Goal: Task Accomplishment & Management: Manage account settings

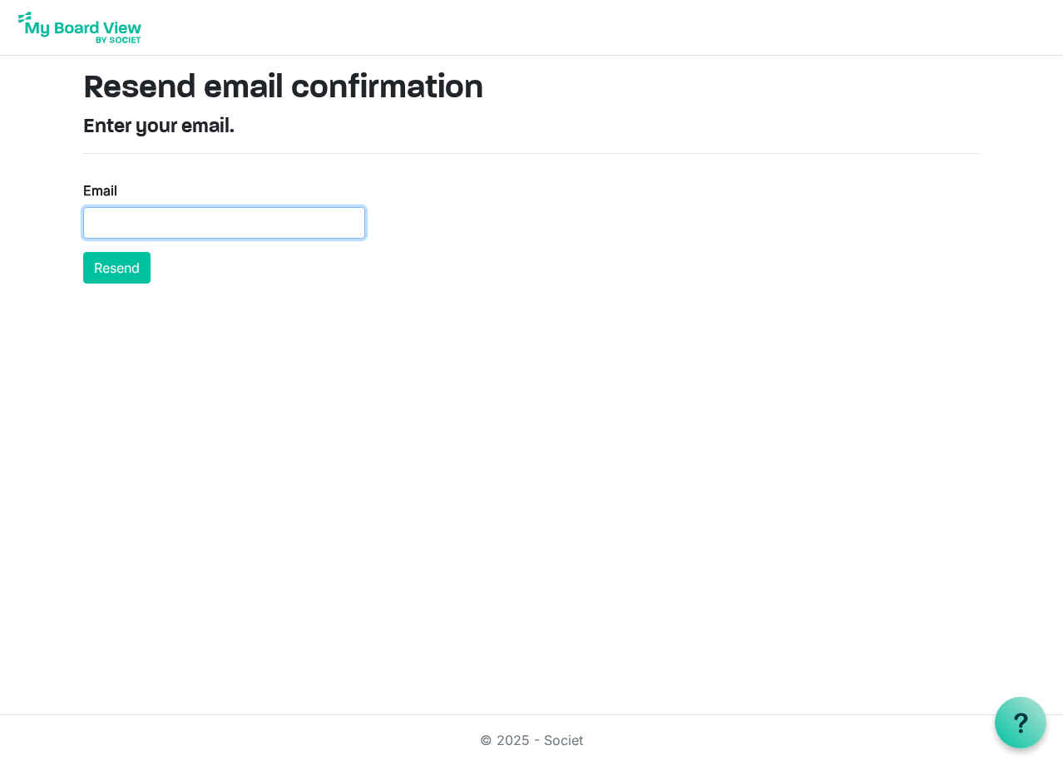
click at [213, 214] on input "Email" at bounding box center [224, 223] width 282 height 32
type input "donnaj617@gmail.com"
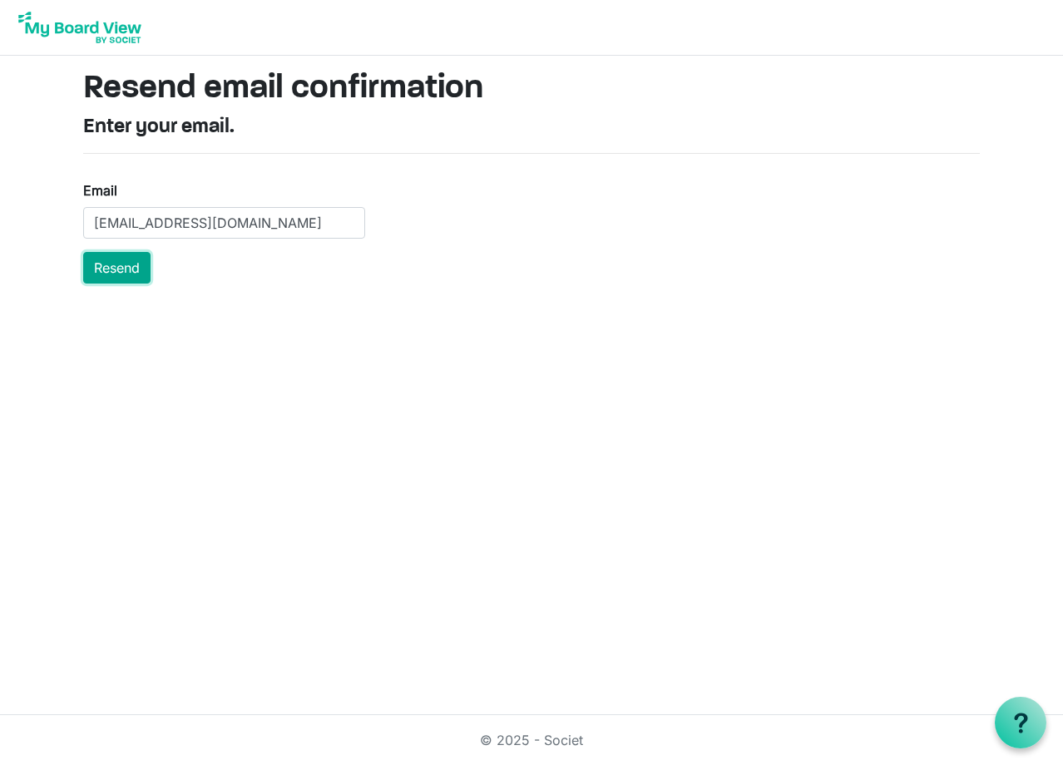
click at [116, 264] on button "Resend" at bounding box center [116, 268] width 67 height 32
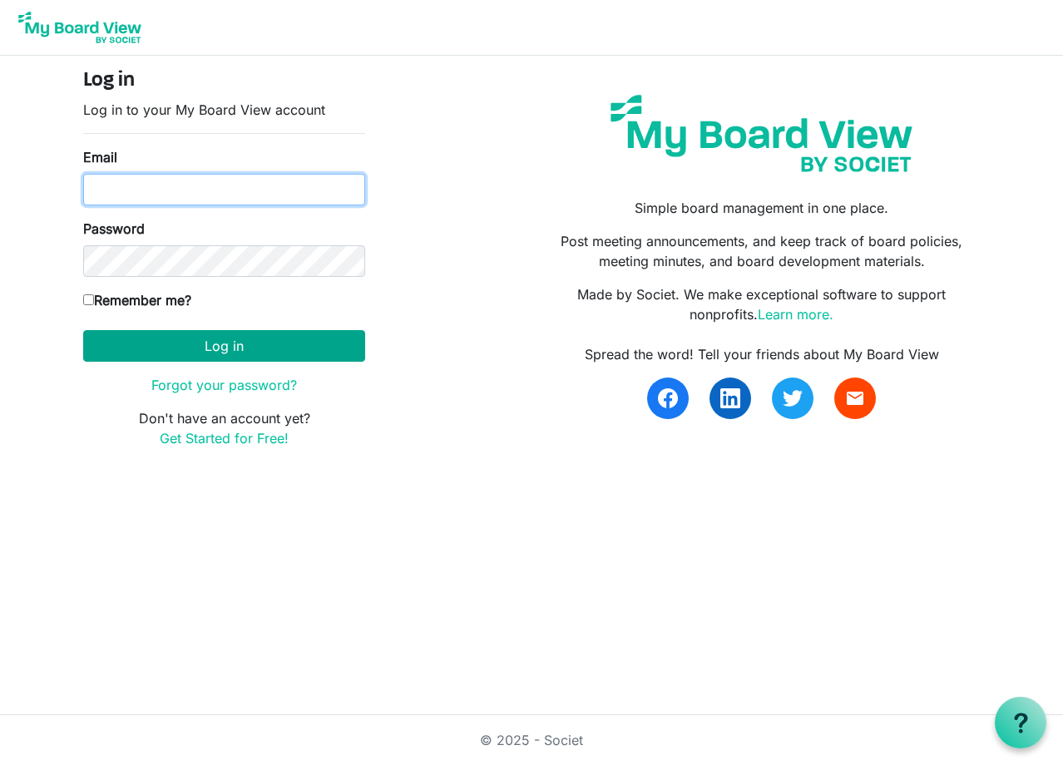
type input "judith.knelsen@silentpartnersoftware.com"
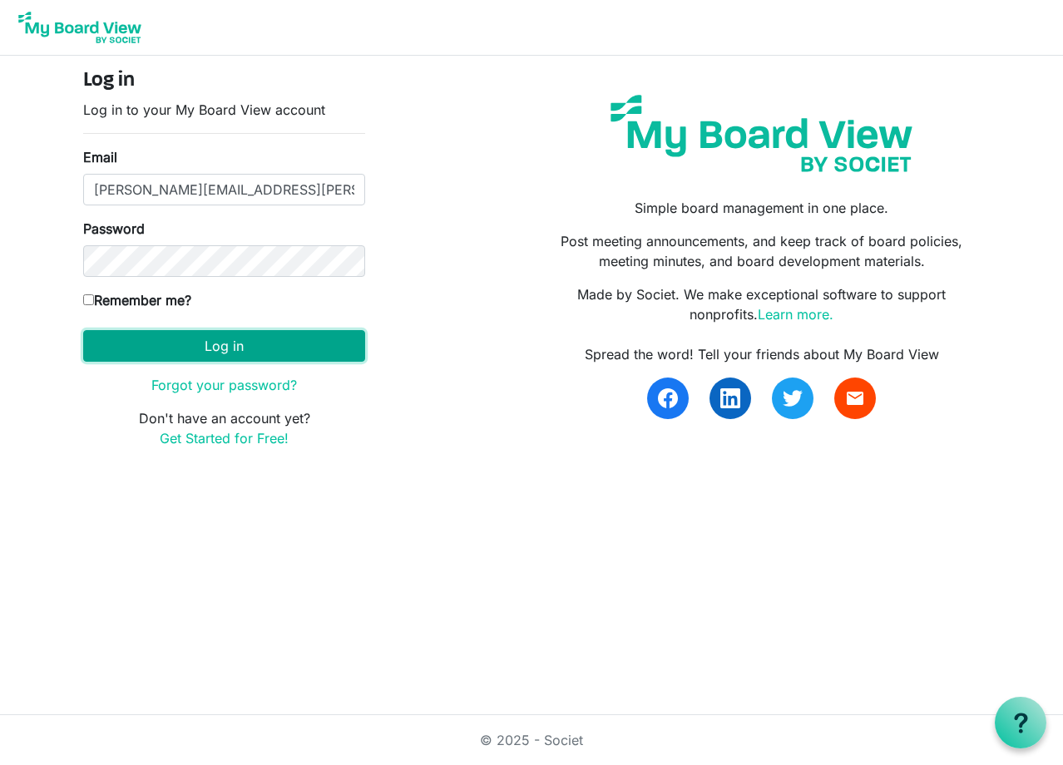
click at [256, 350] on button "Log in" at bounding box center [224, 346] width 282 height 32
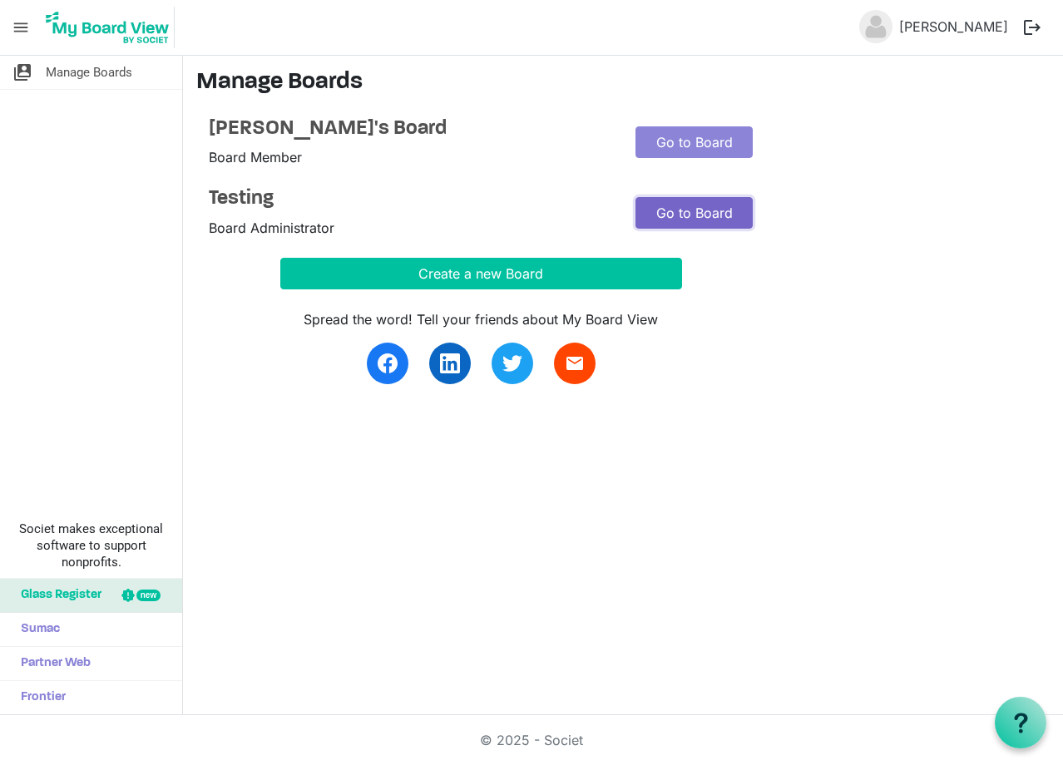
click at [707, 212] on link "Go to Board" at bounding box center [694, 213] width 117 height 32
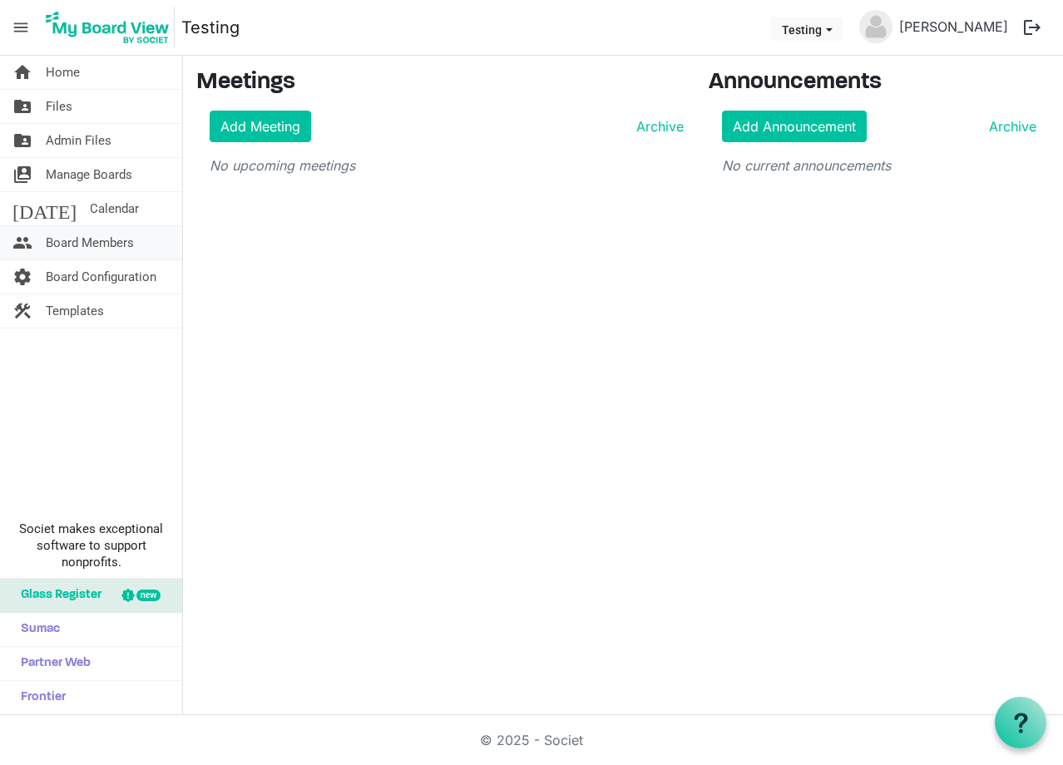
click at [103, 245] on span "Board Members" at bounding box center [90, 242] width 88 height 33
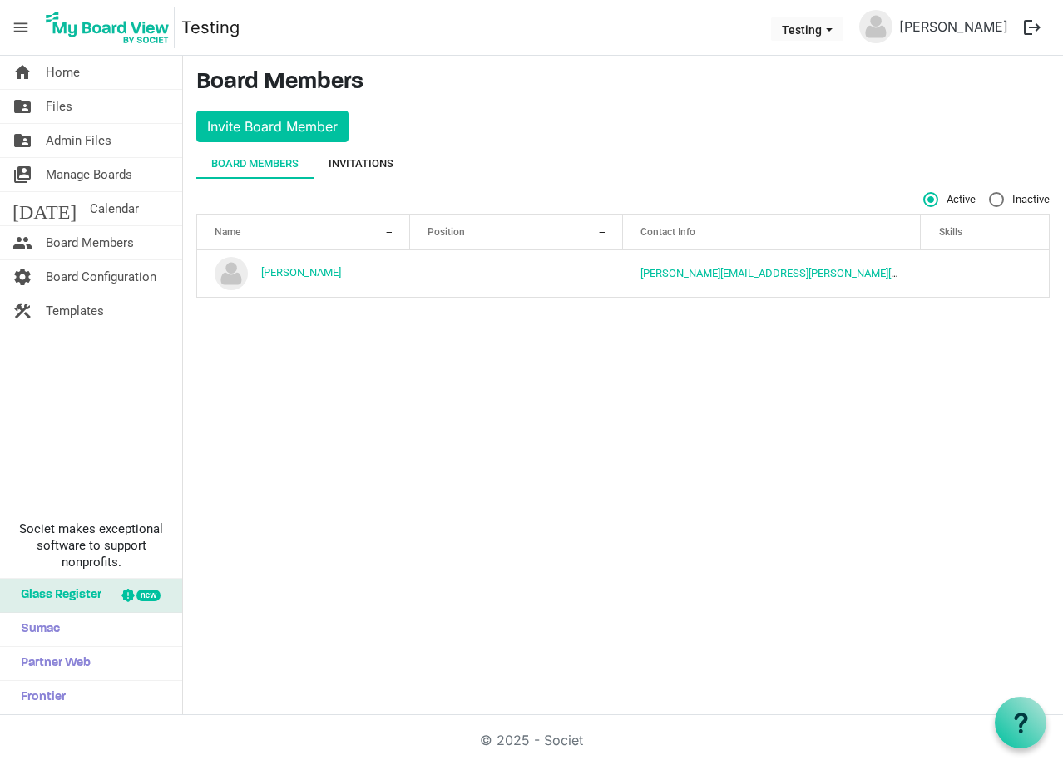
click at [369, 157] on div "Invitations" at bounding box center [361, 164] width 65 height 17
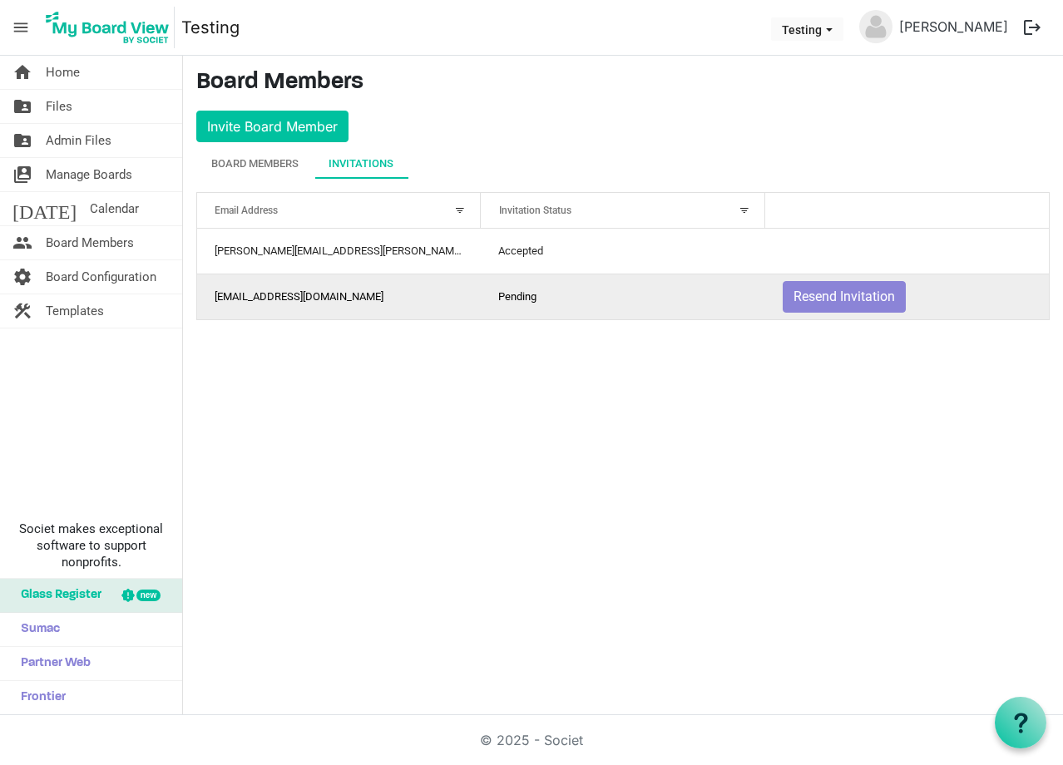
click at [313, 301] on td "[EMAIL_ADDRESS][DOMAIN_NAME]" at bounding box center [339, 297] width 284 height 46
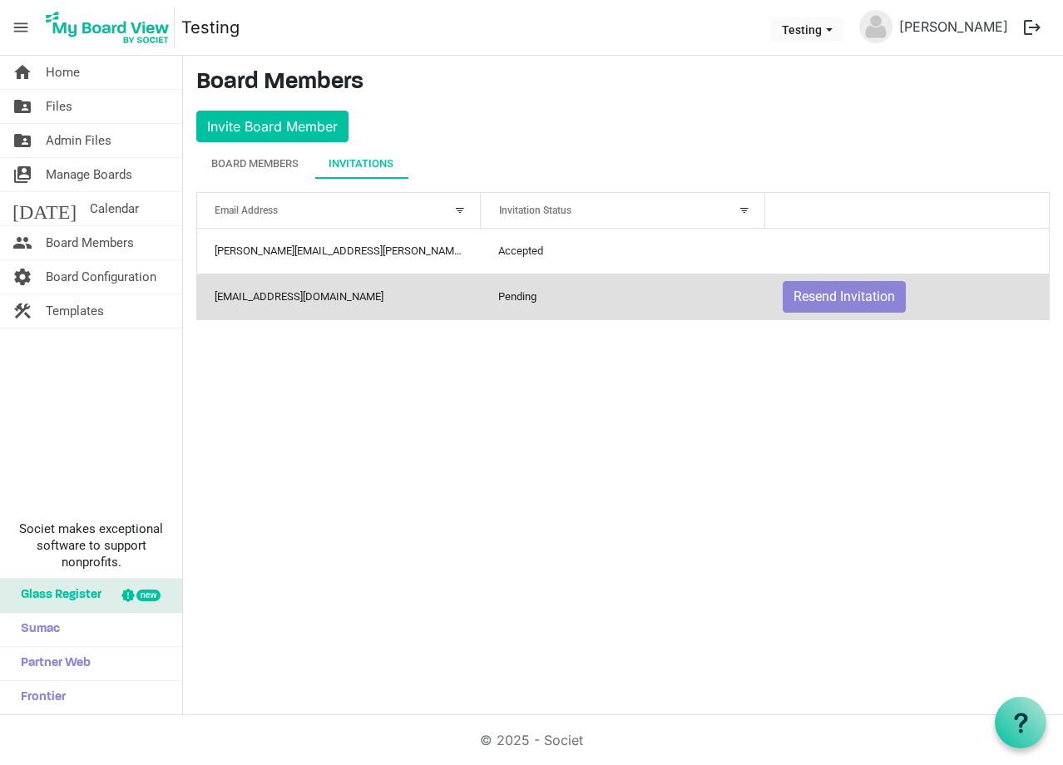
click at [511, 297] on td "Pending" at bounding box center [623, 297] width 284 height 46
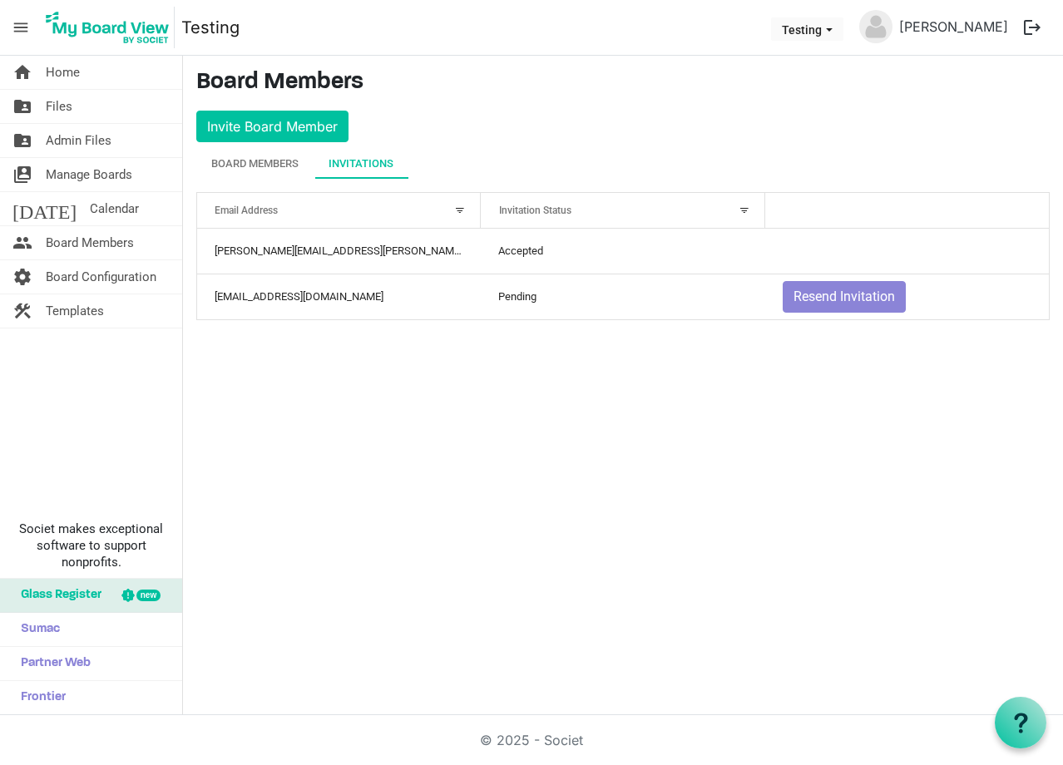
click at [747, 211] on div at bounding box center [744, 210] width 18 height 18
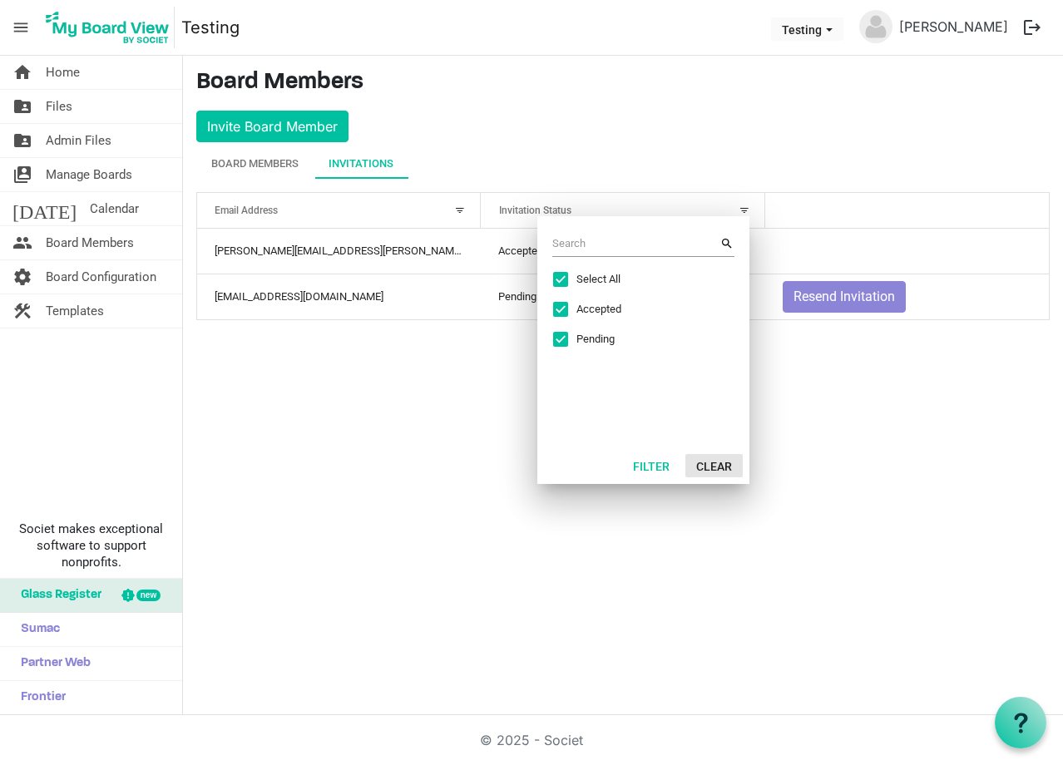
click at [724, 465] on button "Clear" at bounding box center [714, 465] width 57 height 23
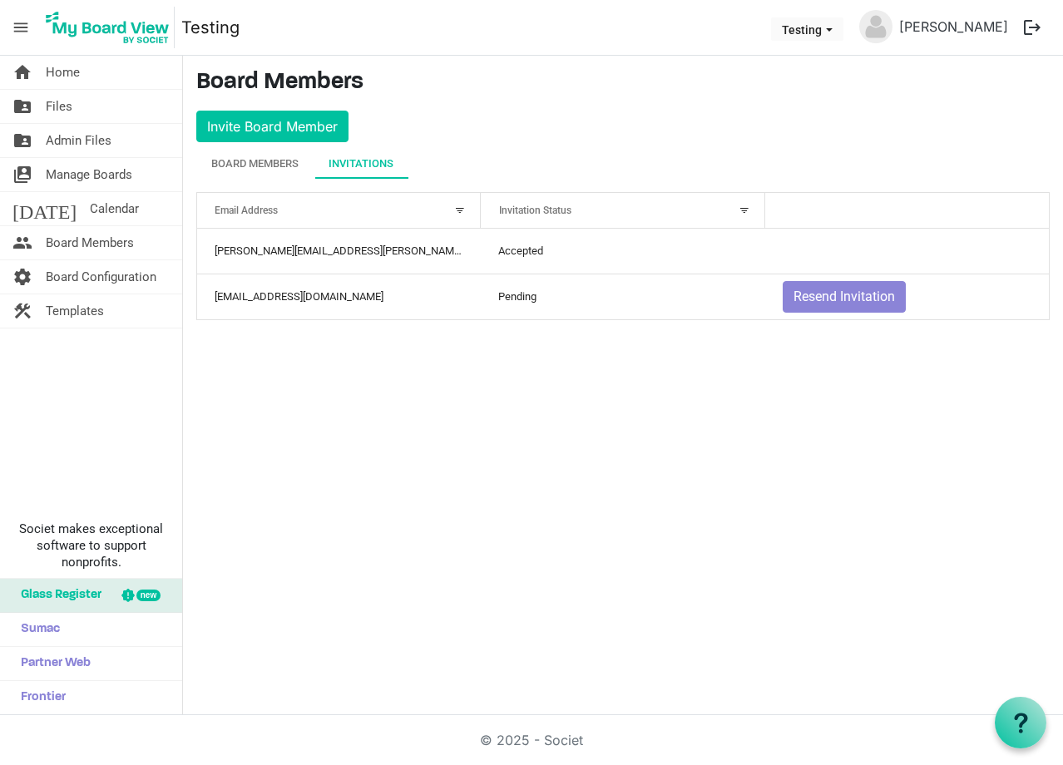
click at [729, 201] on div "Invitation Status" at bounding box center [614, 210] width 242 height 24
click at [740, 211] on div at bounding box center [744, 210] width 18 height 18
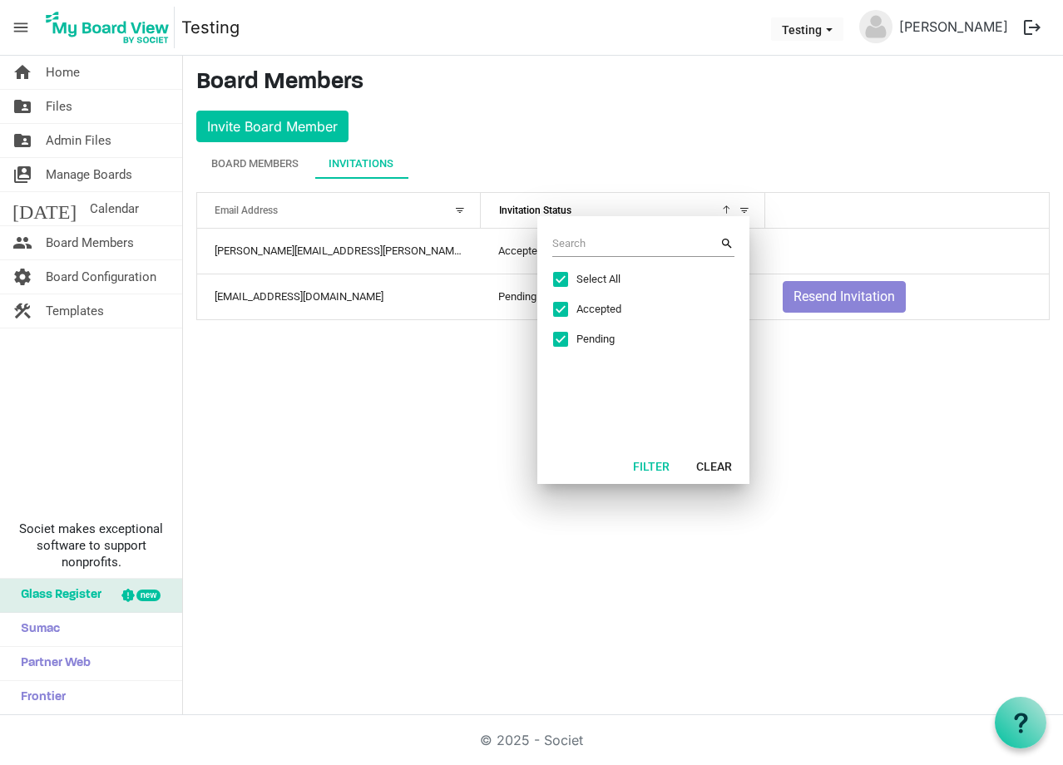
click at [562, 278] on span "Excel filter dialog" at bounding box center [560, 279] width 15 height 15
checkbox input "false"
click at [559, 314] on span "Excel filter dialog" at bounding box center [560, 309] width 15 height 15
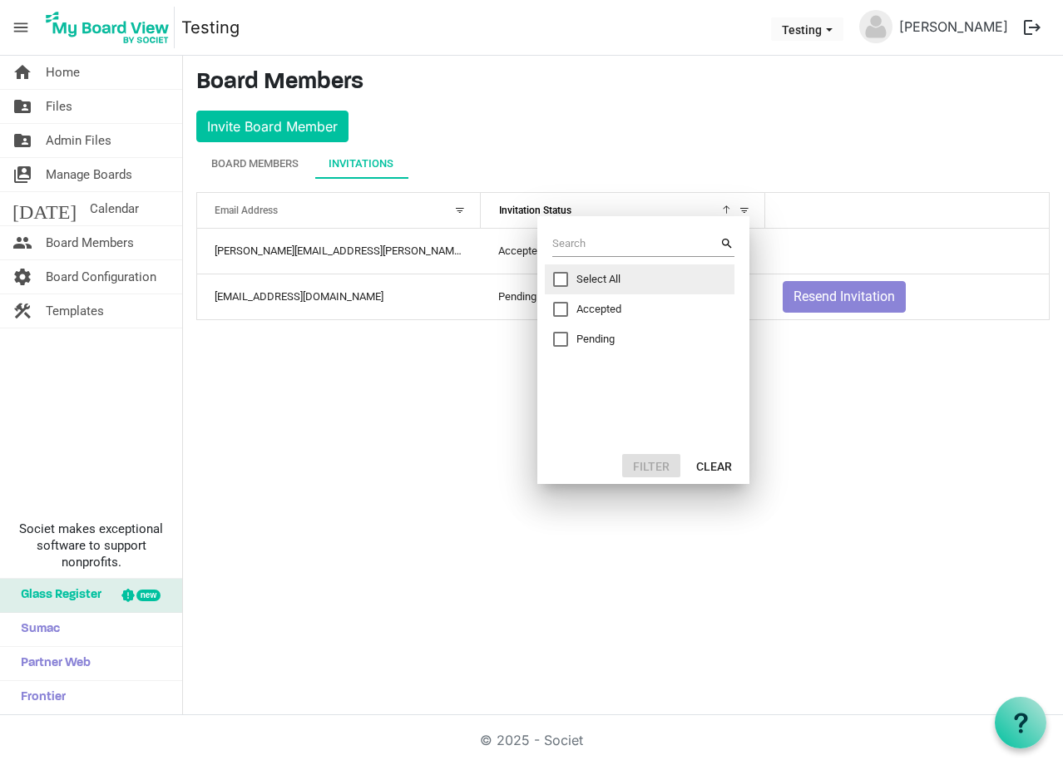
checkbox input "true"
click at [655, 469] on button "Filter" at bounding box center [651, 465] width 58 height 23
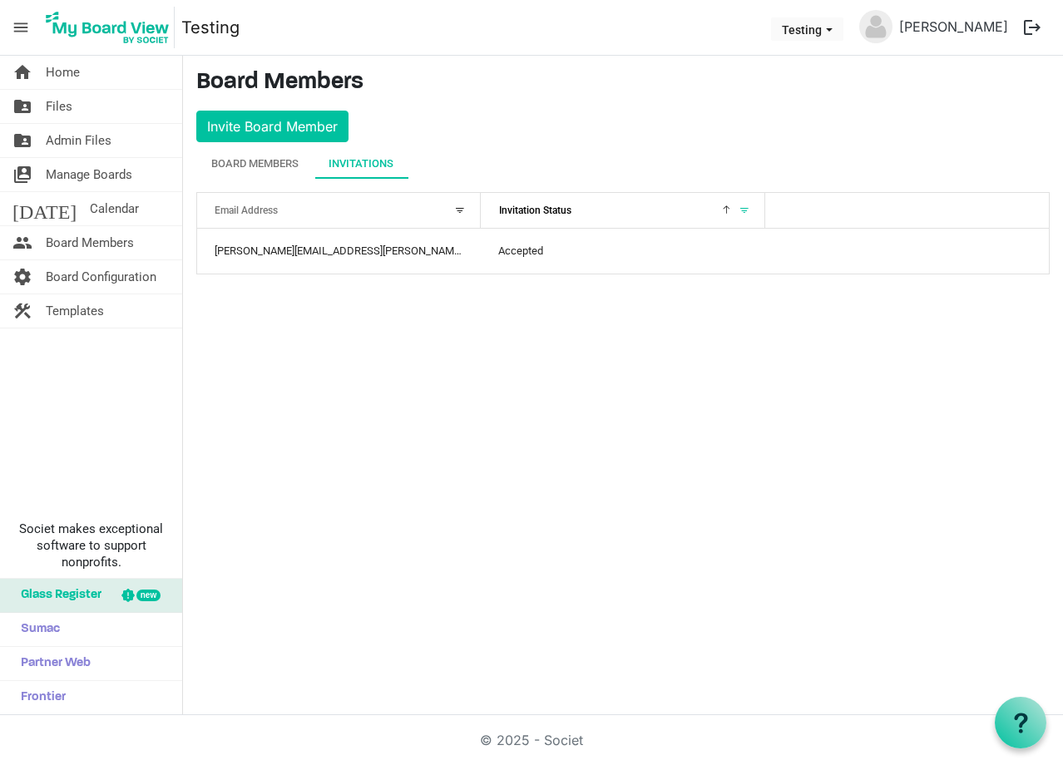
click at [745, 206] on div at bounding box center [744, 210] width 18 height 18
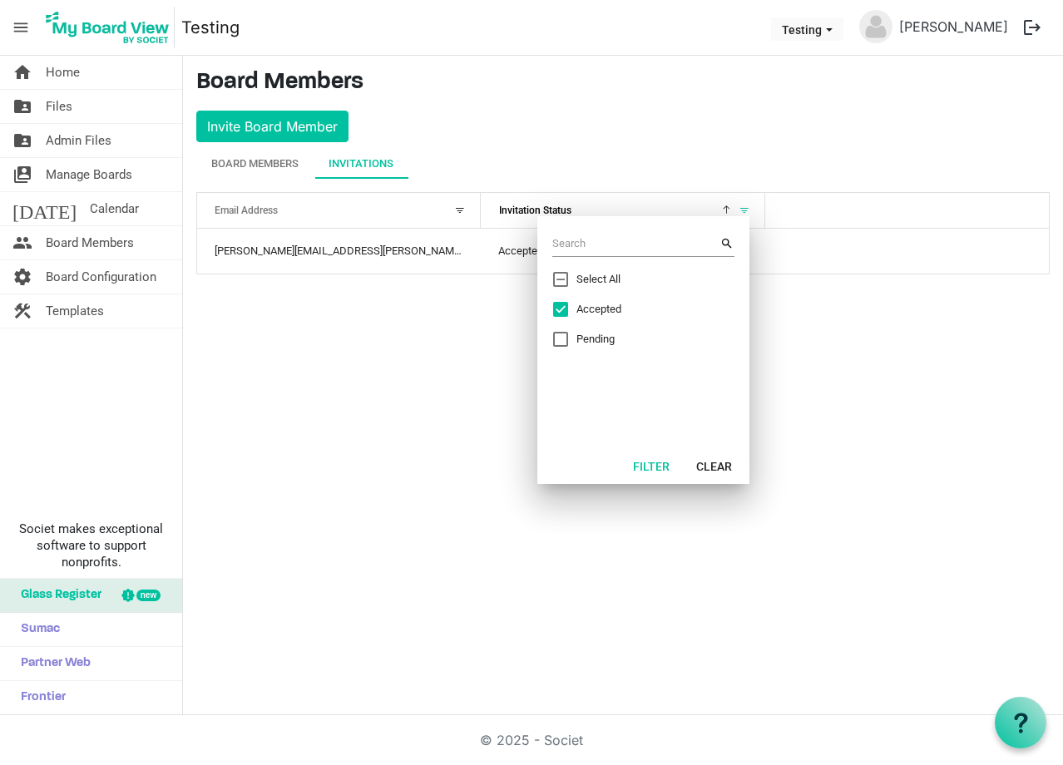
click at [342, 383] on div "home Home folder_shared Files folder_shared Admin Files switch_account Manage B…" at bounding box center [531, 386] width 1063 height 660
